Goal: Task Accomplishment & Management: Use online tool/utility

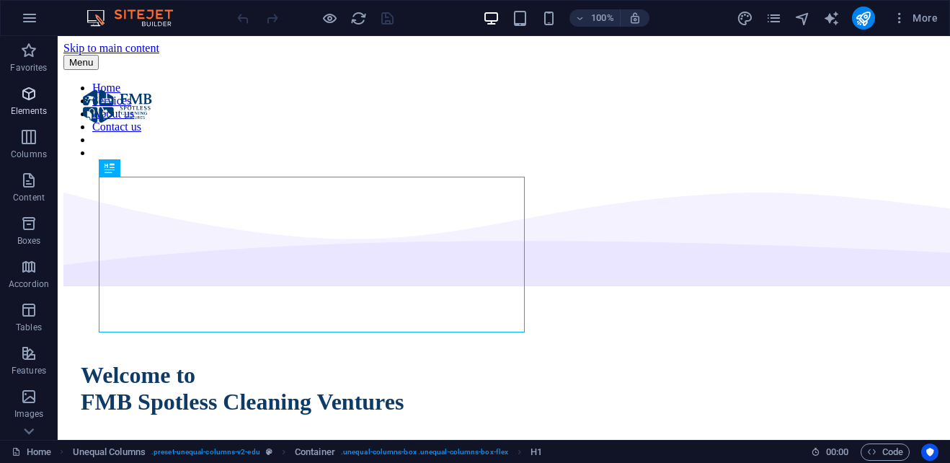
click at [23, 103] on span "Elements" at bounding box center [29, 102] width 58 height 35
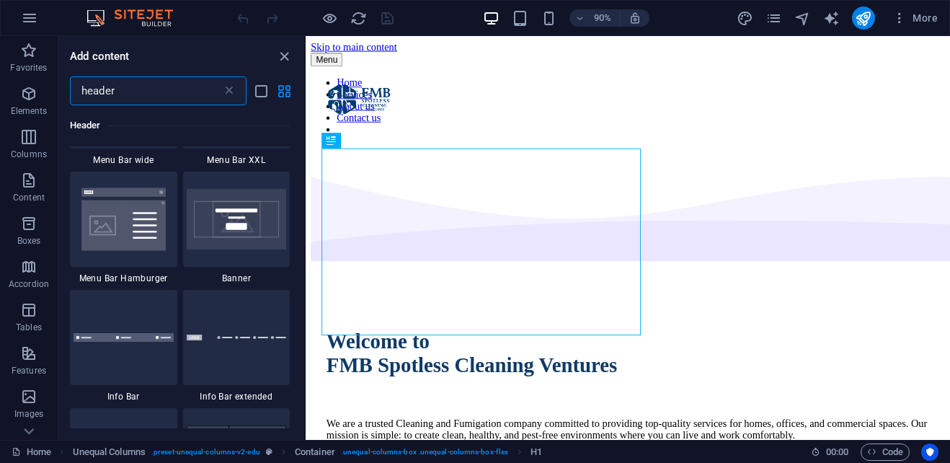
scroll to position [602, 0]
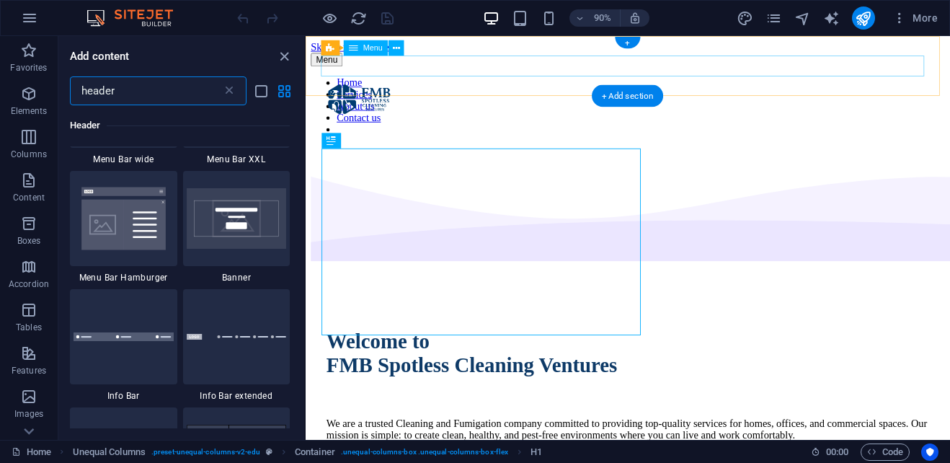
type input "header"
click at [456, 81] on nav "Home Services About us Contact us" at bounding box center [663, 120] width 704 height 78
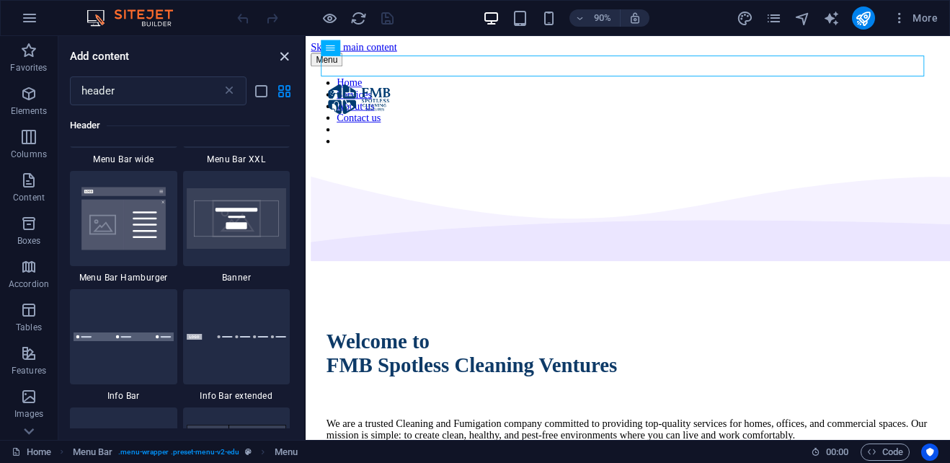
click at [289, 56] on icon "close panel" at bounding box center [284, 56] width 17 height 17
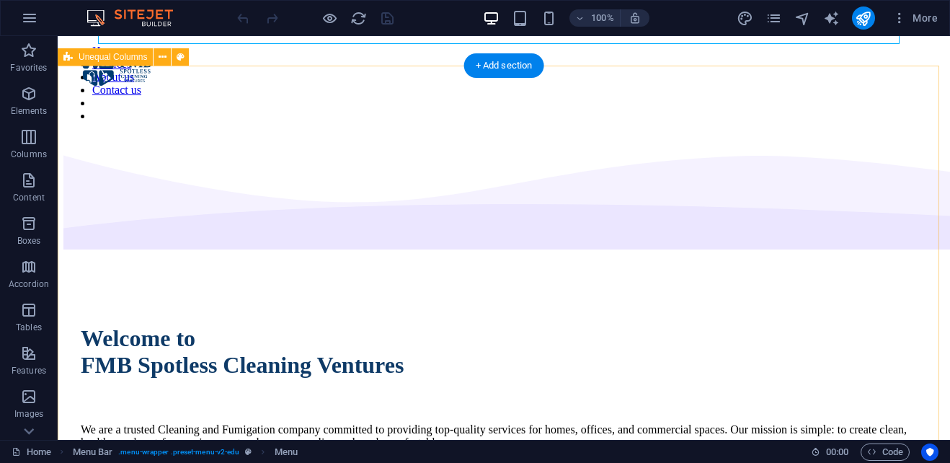
scroll to position [0, 0]
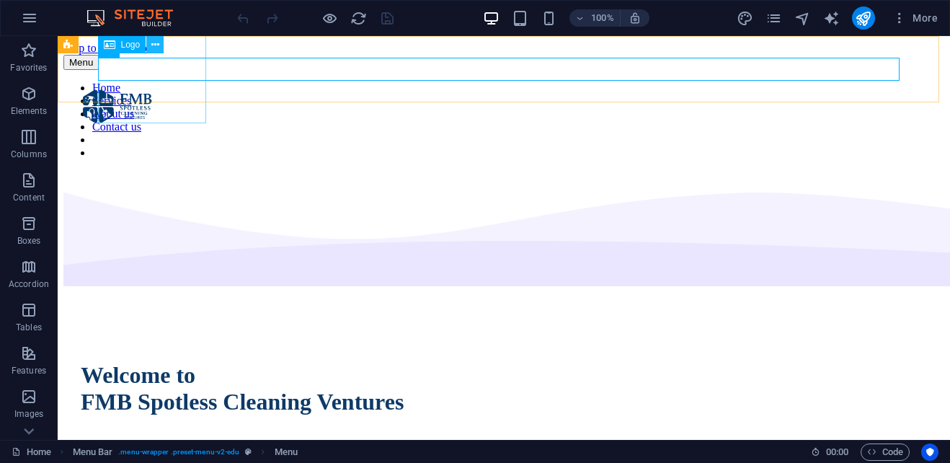
click at [151, 43] on icon at bounding box center [155, 44] width 8 height 15
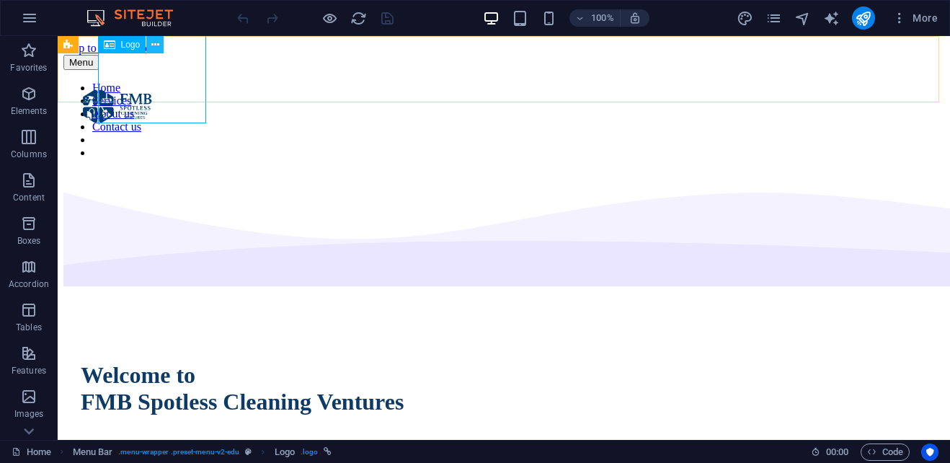
click at [156, 43] on icon at bounding box center [155, 44] width 8 height 15
click at [130, 45] on icon at bounding box center [132, 44] width 8 height 15
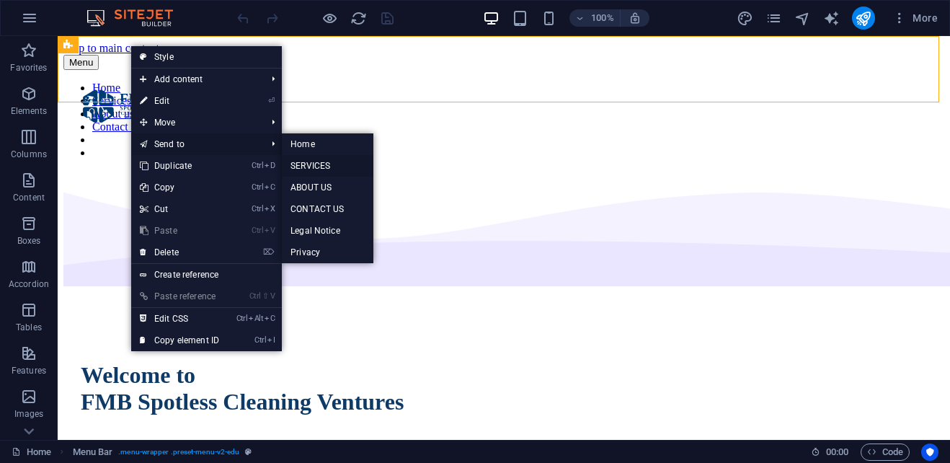
click at [302, 174] on link "SERVICES" at bounding box center [327, 166] width 91 height 22
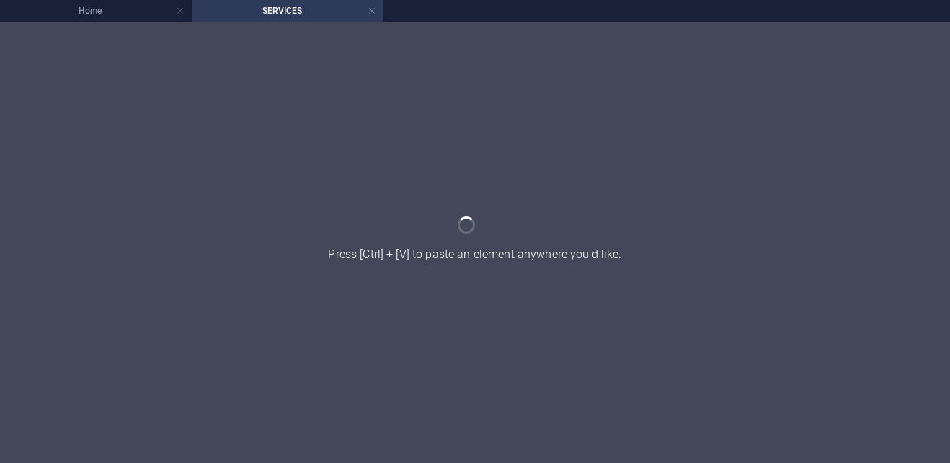
select select "header"
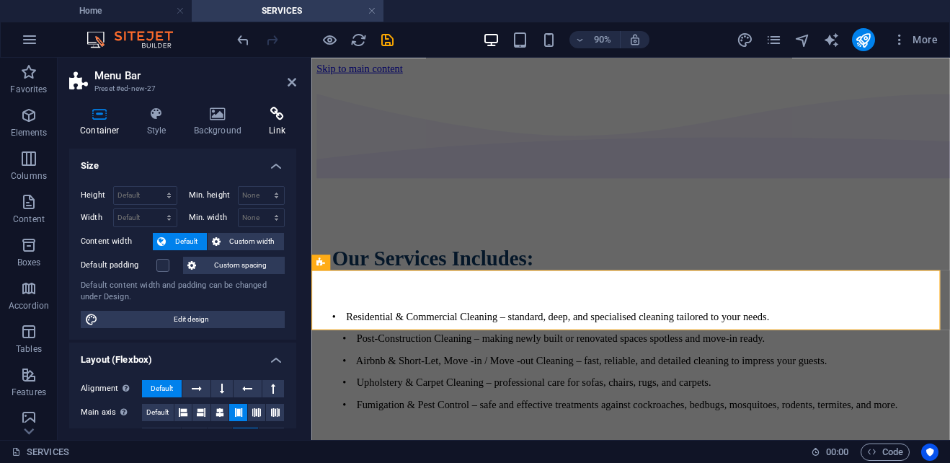
scroll to position [8522, 0]
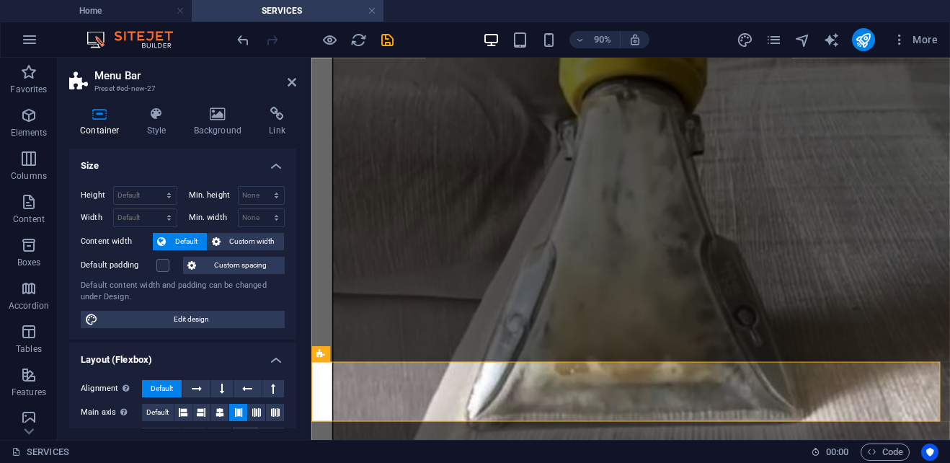
click at [285, 77] on h2 "Menu Bar" at bounding box center [195, 75] width 202 height 13
click at [290, 81] on icon at bounding box center [292, 82] width 9 height 12
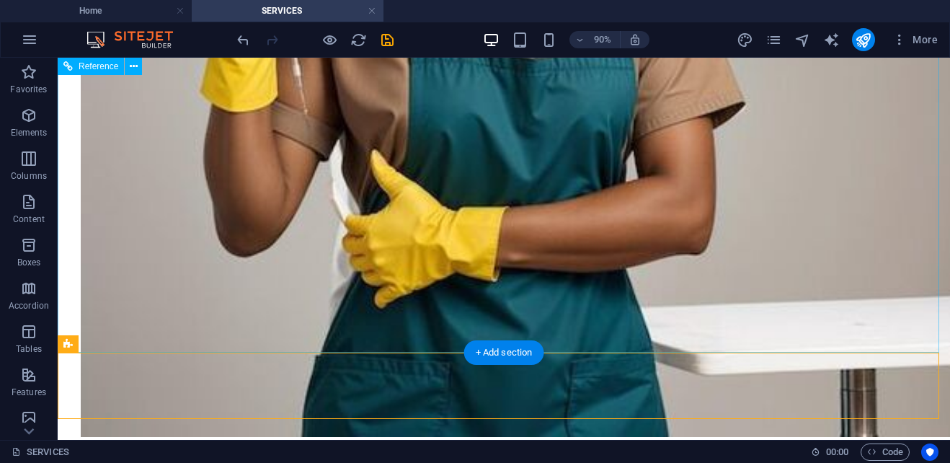
scroll to position [9691, 0]
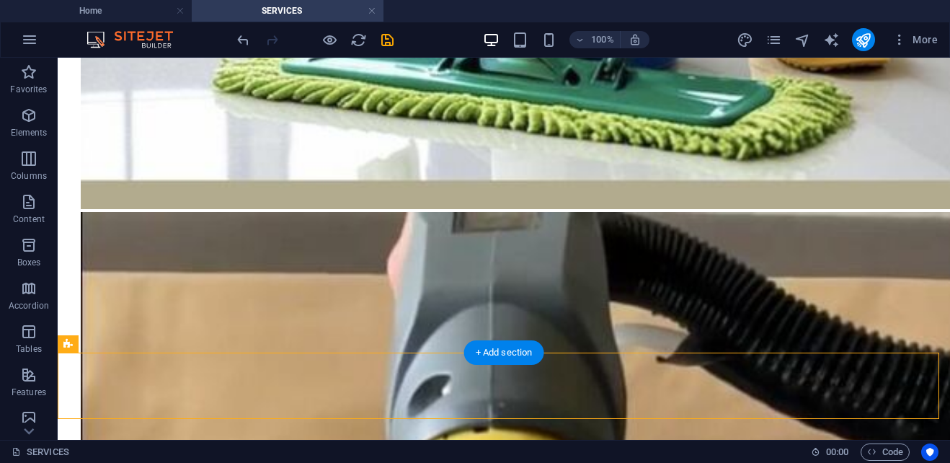
drag, startPoint x: 129, startPoint y: 406, endPoint x: 63, endPoint y: 164, distance: 251.0
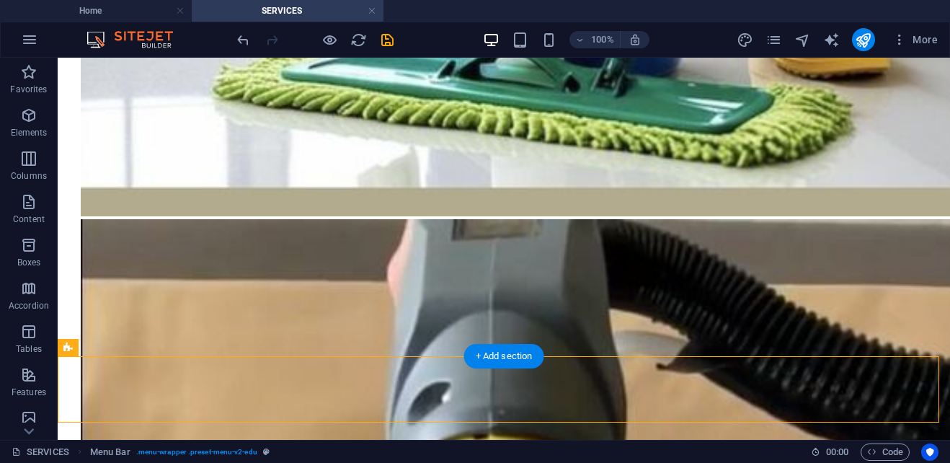
drag, startPoint x: 123, startPoint y: 405, endPoint x: 95, endPoint y: 112, distance: 293.9
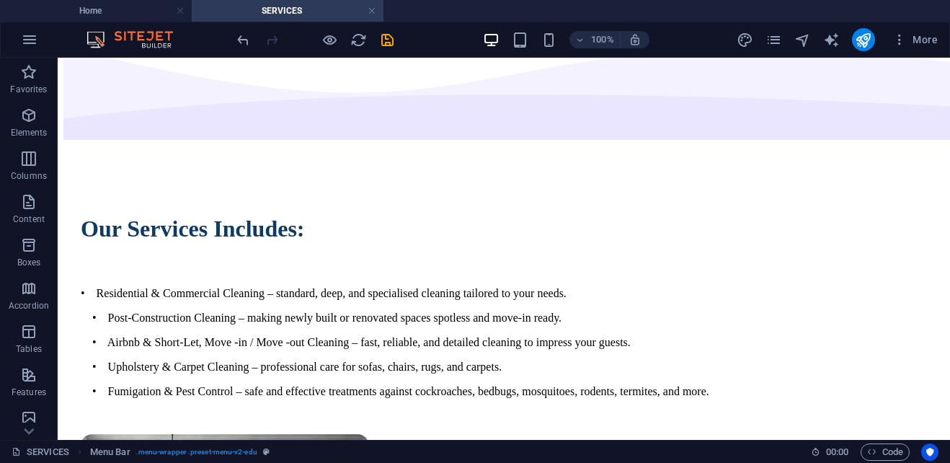
scroll to position [0, 0]
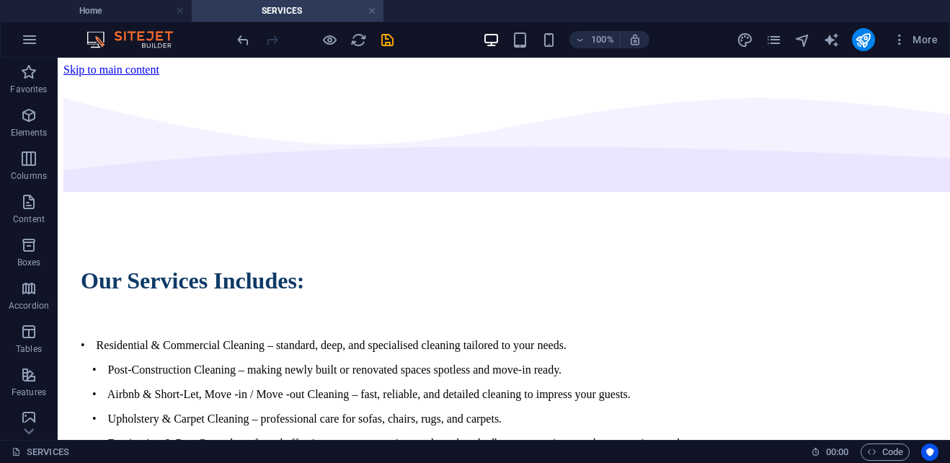
drag, startPoint x: 161, startPoint y: 261, endPoint x: 104, endPoint y: 86, distance: 183.5
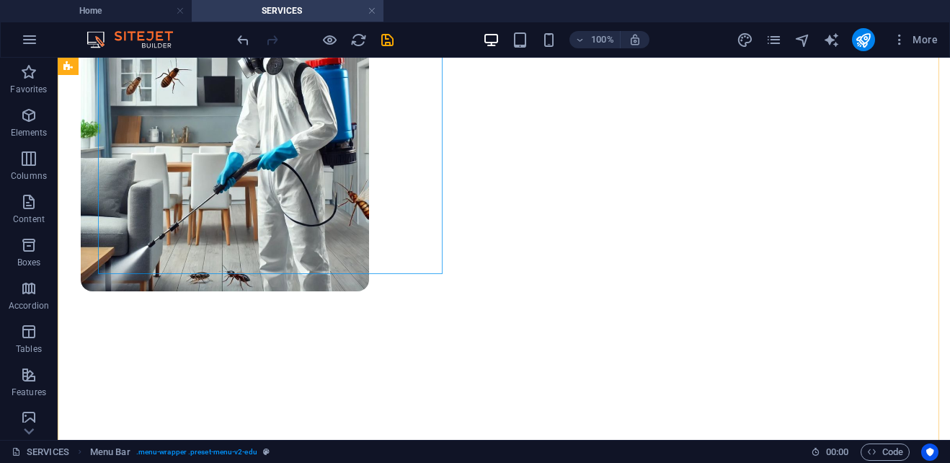
scroll to position [541, 0]
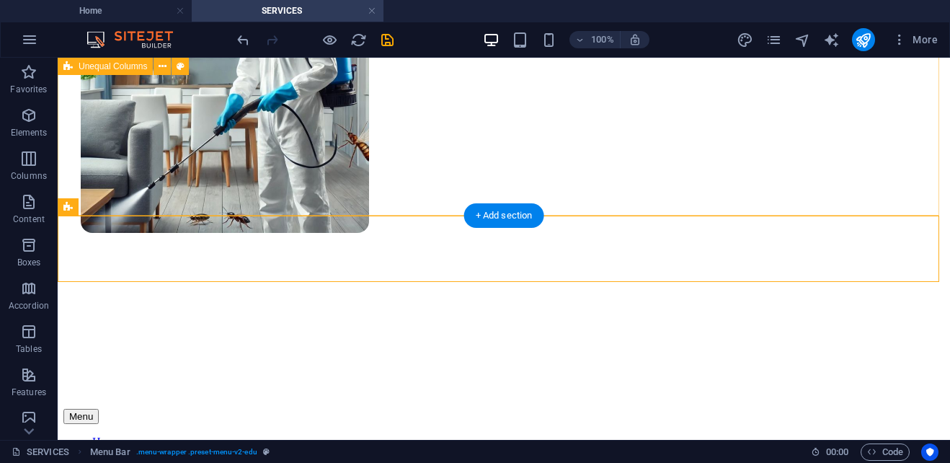
drag, startPoint x: 124, startPoint y: 267, endPoint x: 66, endPoint y: 86, distance: 189.2
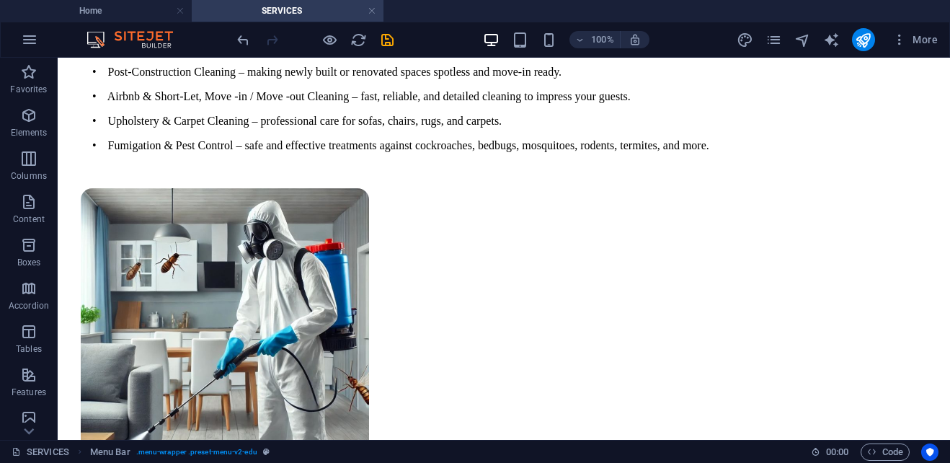
scroll to position [289, 0]
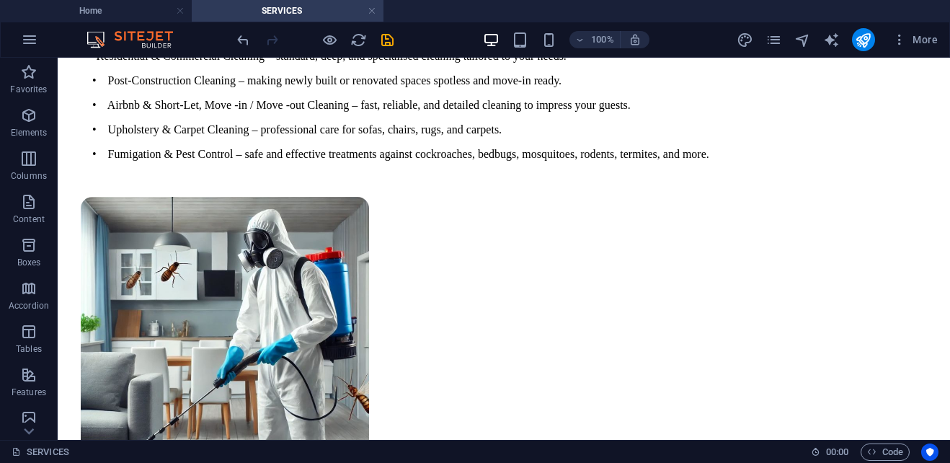
drag, startPoint x: 127, startPoint y: 282, endPoint x: 138, endPoint y: 362, distance: 81.5
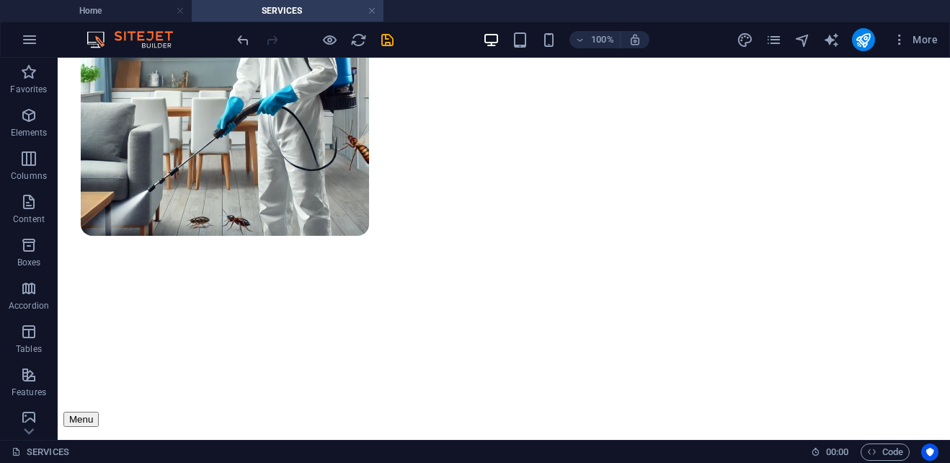
scroll to position [517, 0]
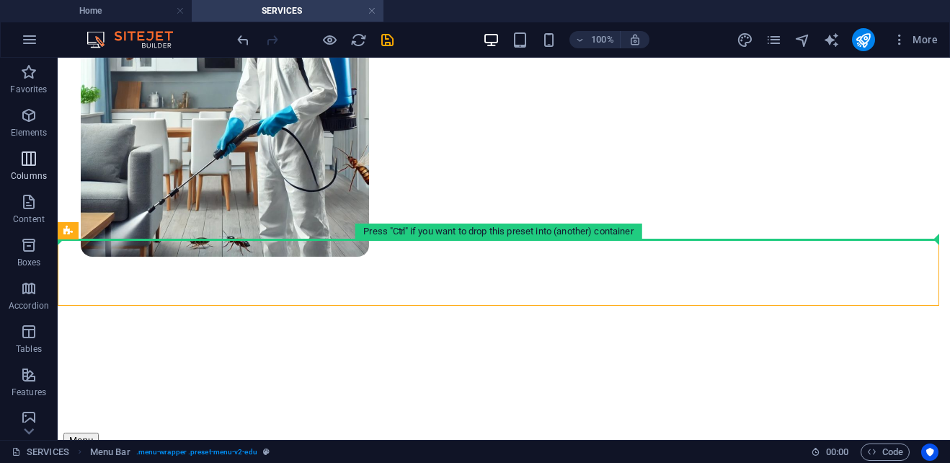
drag, startPoint x: 62, startPoint y: 231, endPoint x: 55, endPoint y: 163, distance: 68.0
click at [55, 163] on section "Favorites Elements Columns Content Boxes Accordion Tables Features Images Slide…" at bounding box center [475, 249] width 950 height 382
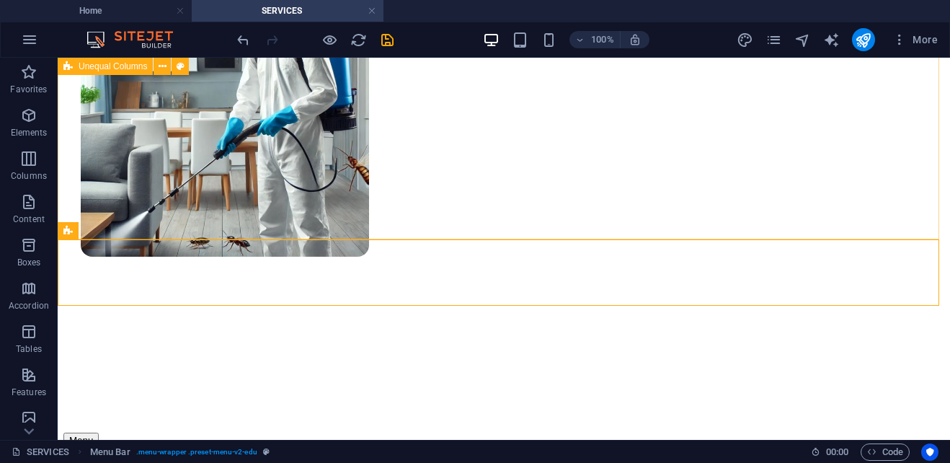
click at [79, 63] on span "Unequal Columns" at bounding box center [113, 66] width 68 height 9
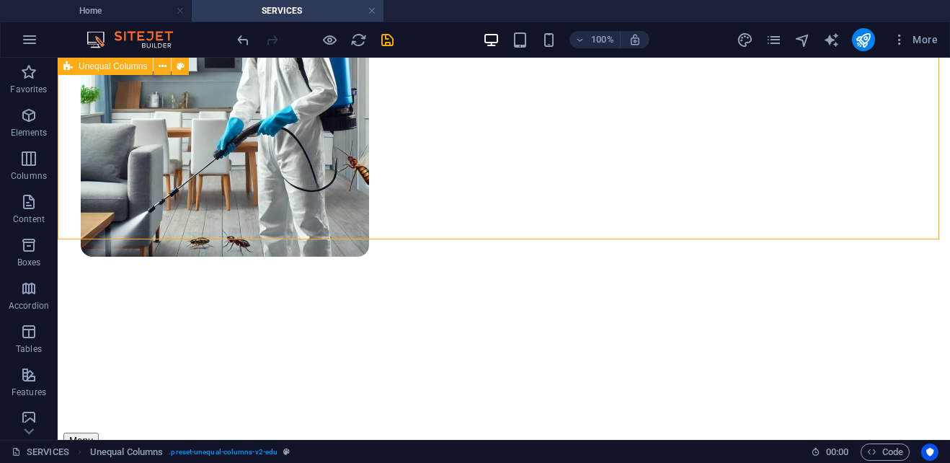
click at [124, 67] on span "Unequal Columns" at bounding box center [113, 66] width 68 height 9
click at [164, 66] on icon at bounding box center [163, 66] width 8 height 15
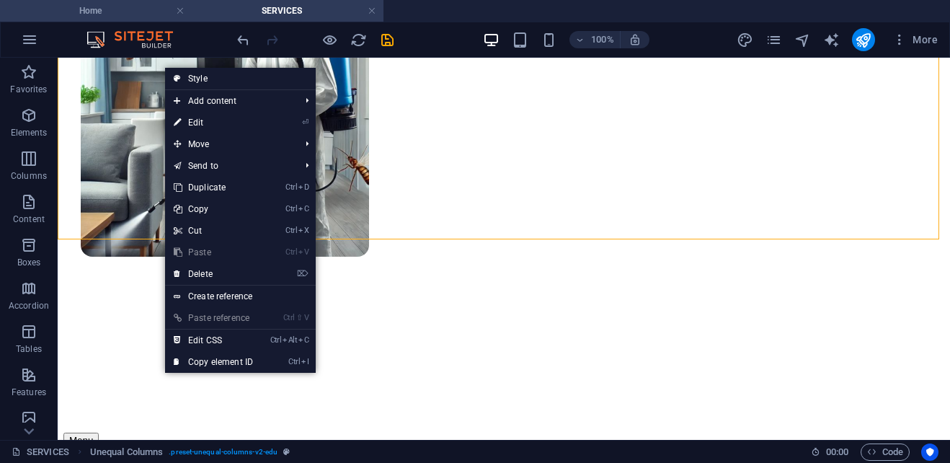
click at [112, 12] on h4 "Home" at bounding box center [96, 11] width 192 height 16
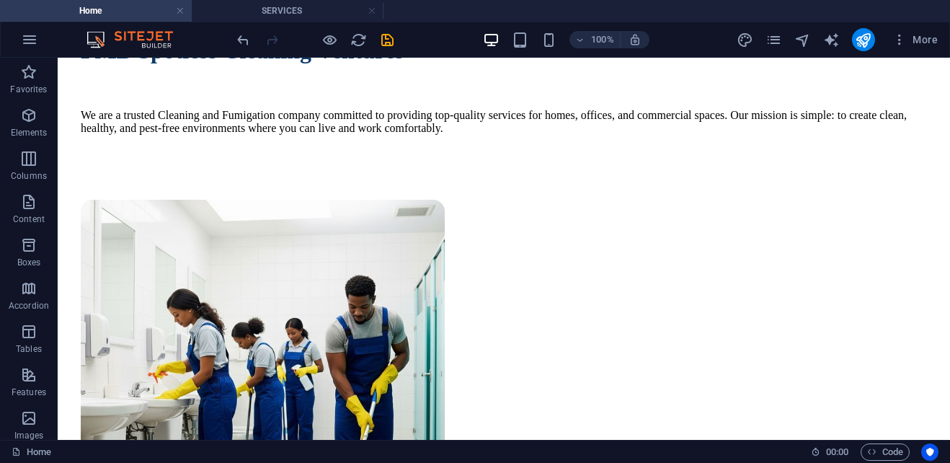
scroll to position [0, 0]
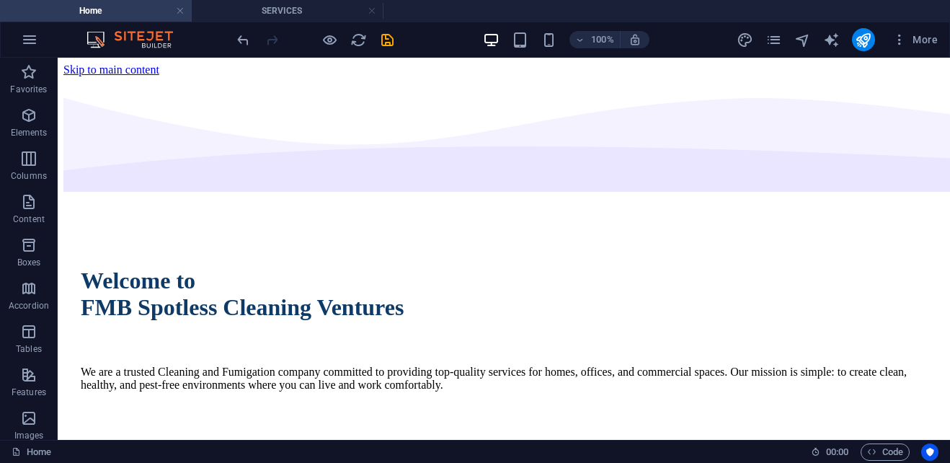
drag, startPoint x: 944, startPoint y: 86, endPoint x: 991, endPoint y: 63, distance: 52.2
click at [166, 68] on icon at bounding box center [163, 66] width 8 height 15
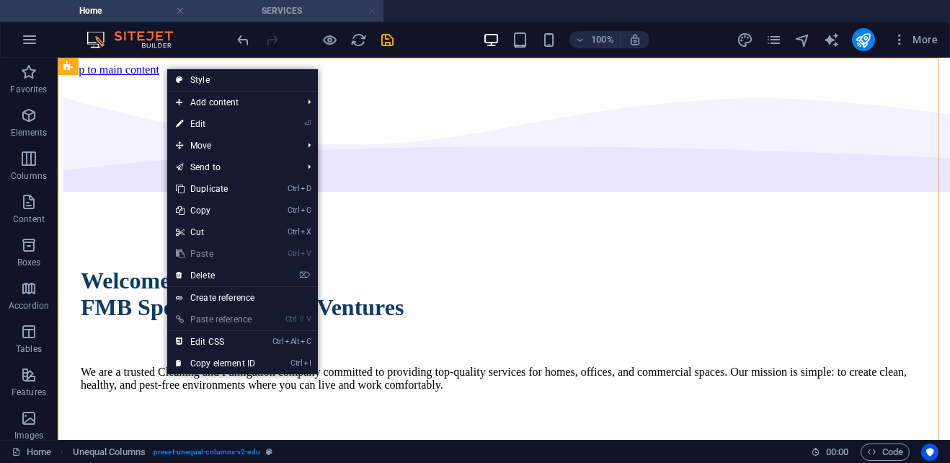
click at [374, 13] on link at bounding box center [372, 11] width 9 height 14
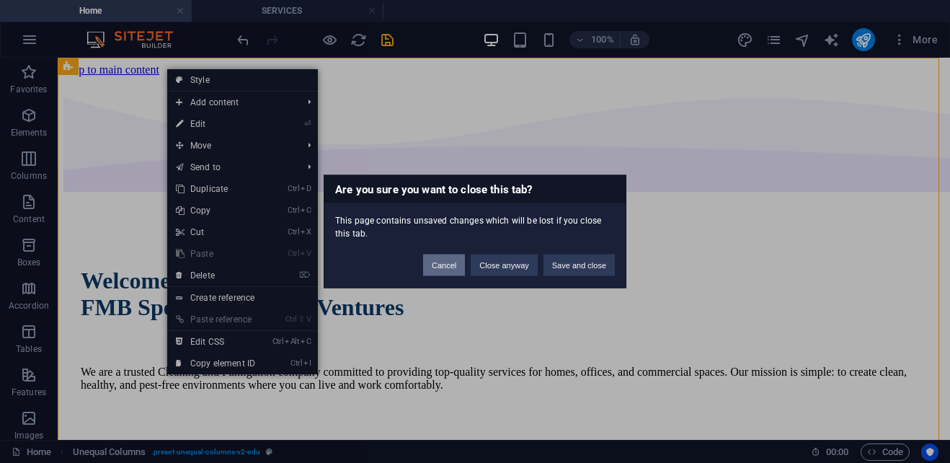
click at [445, 267] on button "Cancel" at bounding box center [444, 265] width 42 height 22
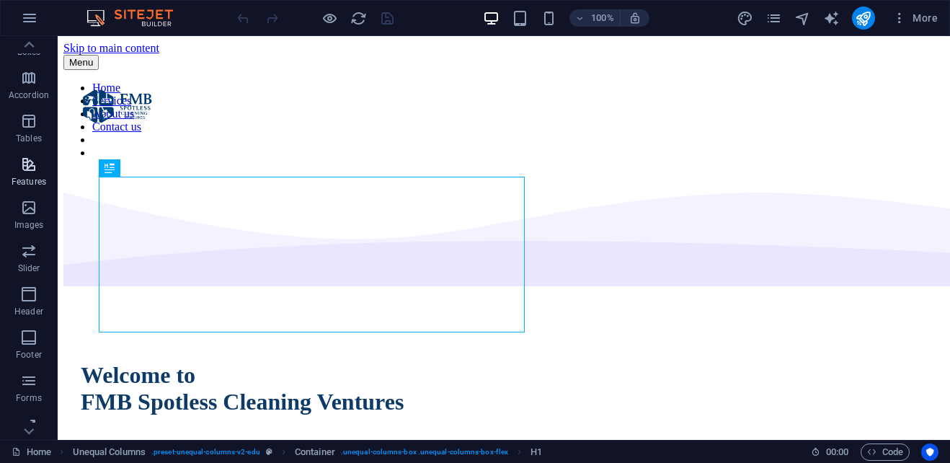
scroll to position [190, 0]
click at [29, 302] on span "Header" at bounding box center [29, 302] width 58 height 35
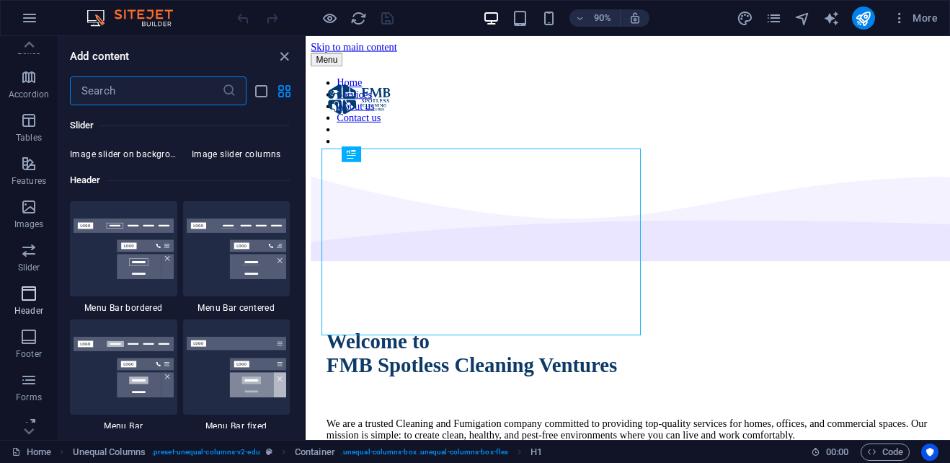
scroll to position [8678, 0]
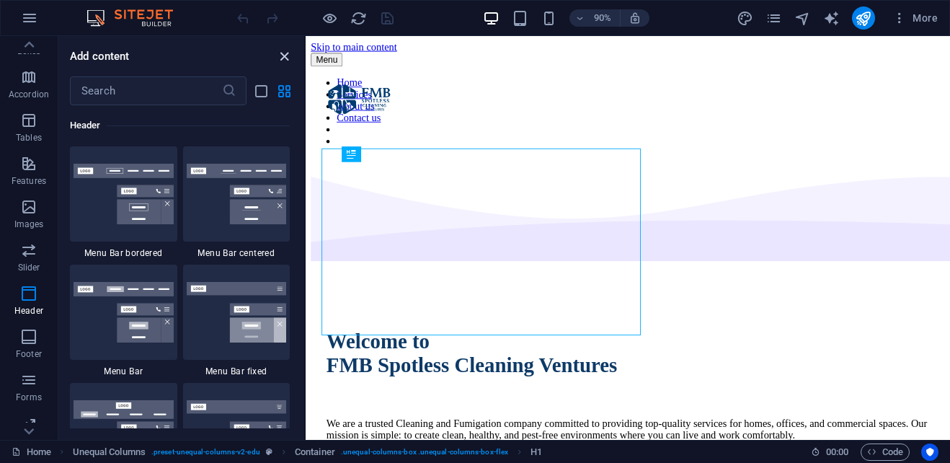
click at [289, 55] on icon "close panel" at bounding box center [284, 56] width 17 height 17
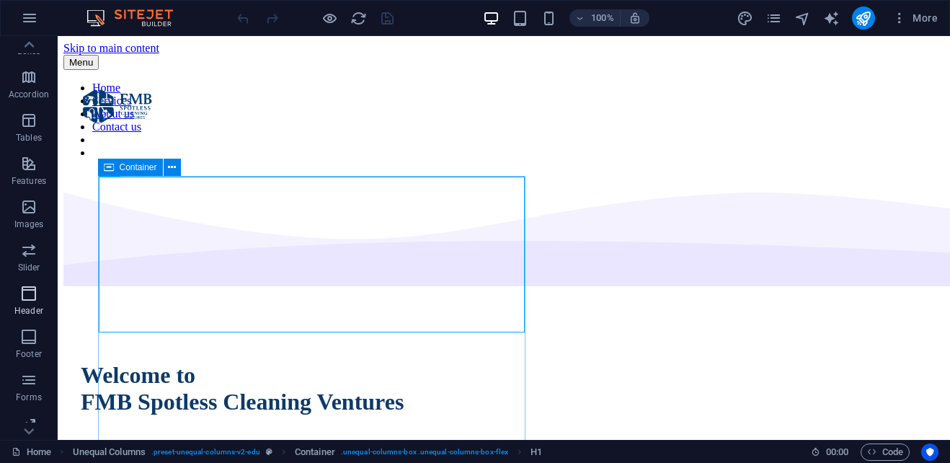
click at [27, 308] on p "Header" at bounding box center [28, 311] width 29 height 12
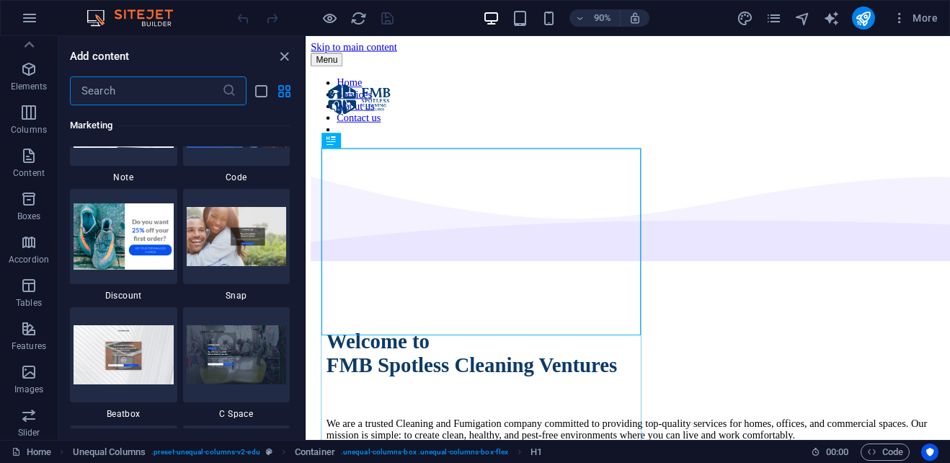
scroll to position [0, 0]
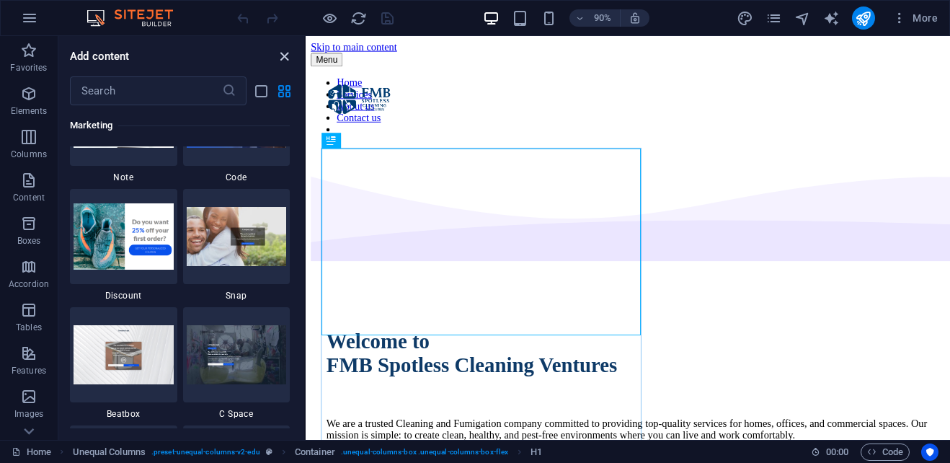
click at [290, 58] on icon "close panel" at bounding box center [284, 56] width 17 height 17
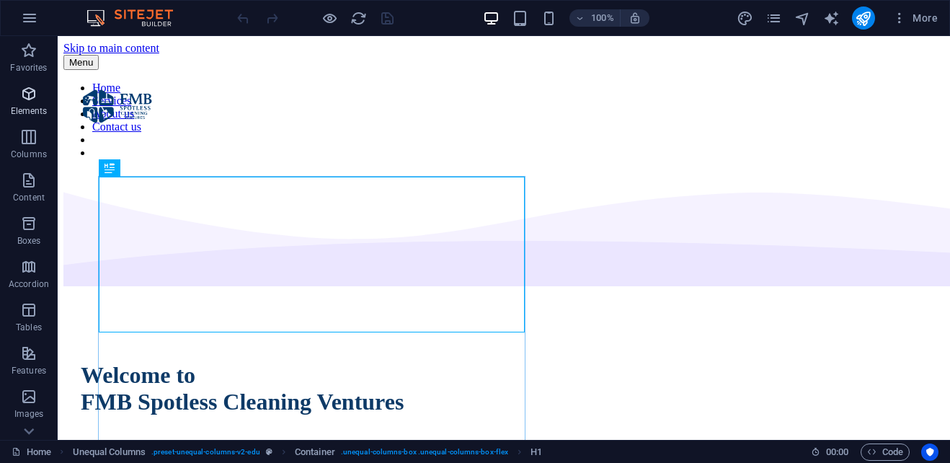
click at [25, 94] on icon "button" at bounding box center [28, 93] width 17 height 17
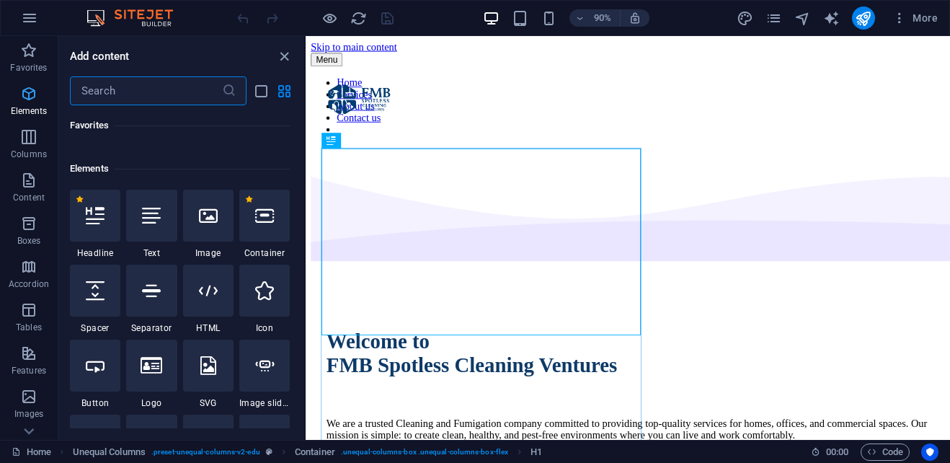
scroll to position [153, 0]
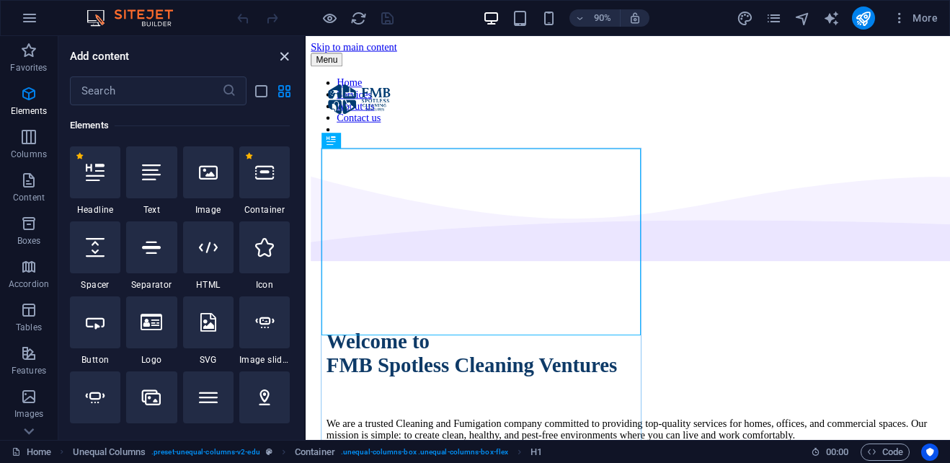
click at [285, 54] on icon "close panel" at bounding box center [284, 56] width 17 height 17
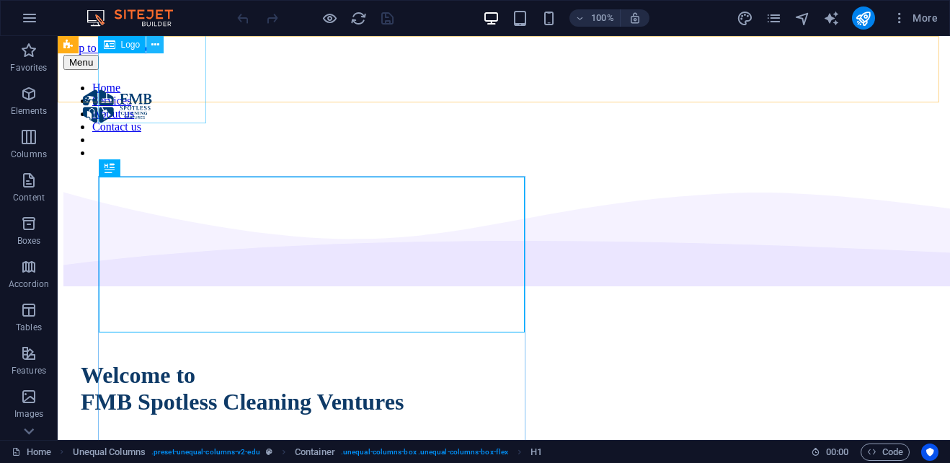
click at [155, 42] on icon at bounding box center [155, 44] width 8 height 15
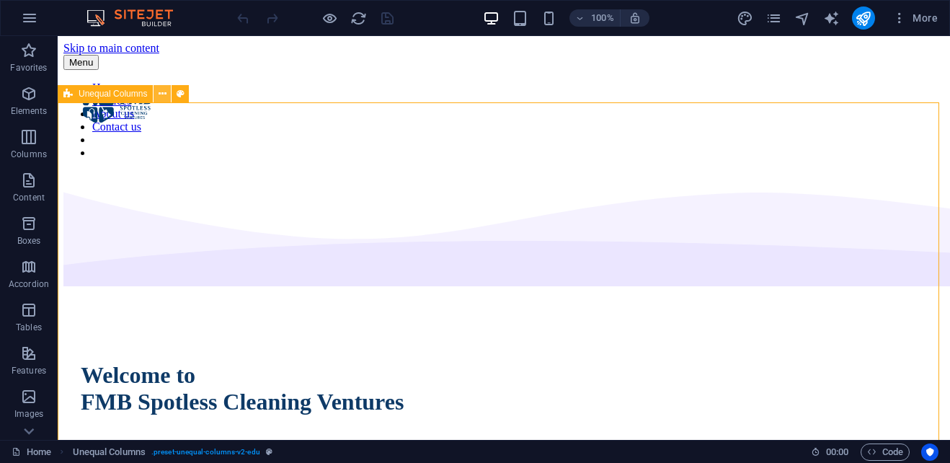
click at [159, 92] on icon at bounding box center [163, 93] width 8 height 15
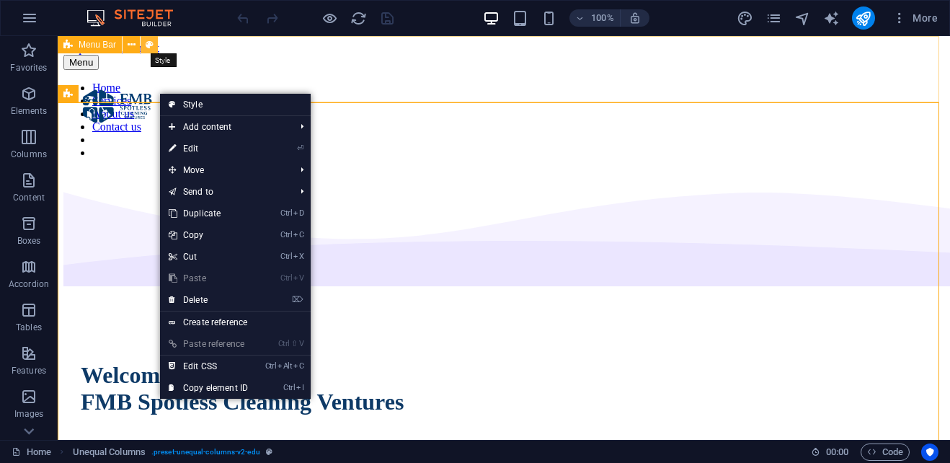
click at [151, 44] on icon at bounding box center [150, 44] width 8 height 15
select select "rem"
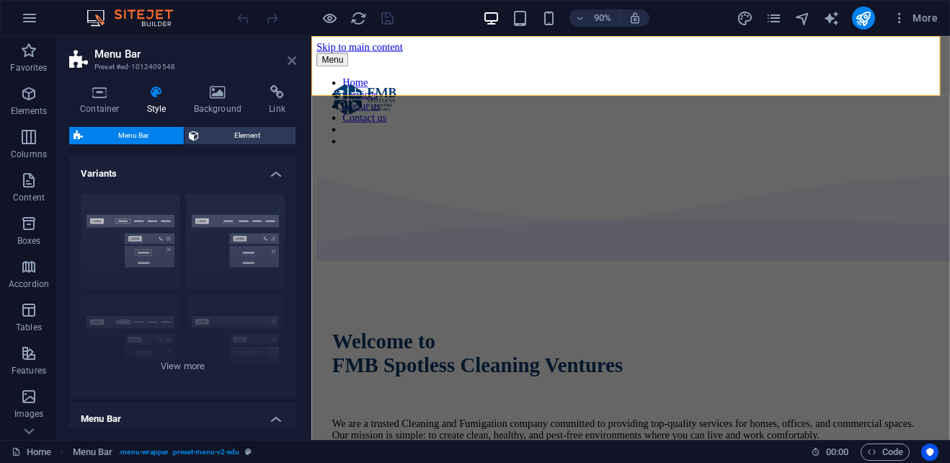
click at [290, 58] on icon at bounding box center [292, 61] width 9 height 12
